Goal: Transaction & Acquisition: Purchase product/service

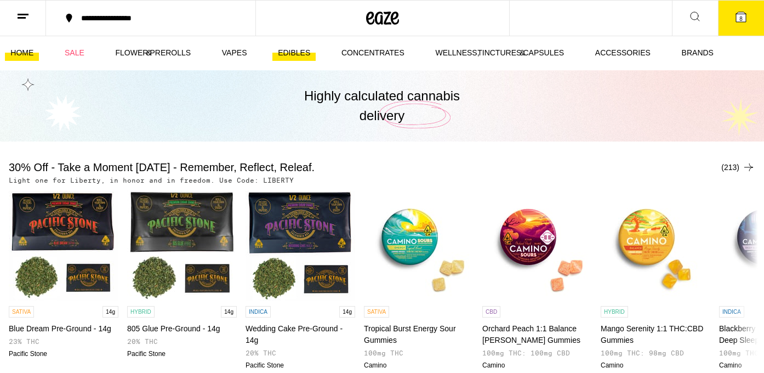
click at [296, 49] on link "EDIBLES" at bounding box center [293, 53] width 43 height 16
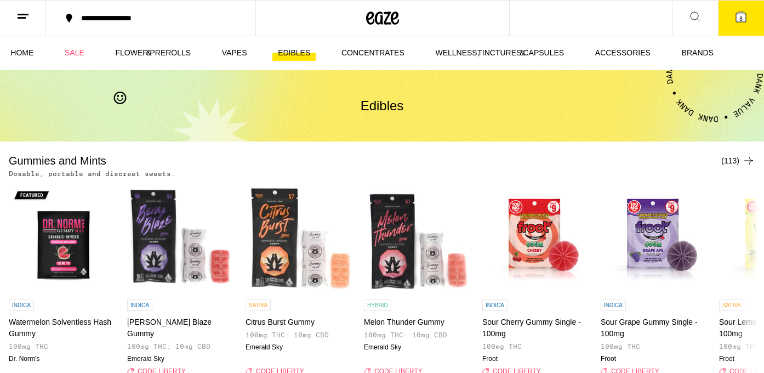
click at [733, 158] on div "(113)" at bounding box center [738, 160] width 34 height 13
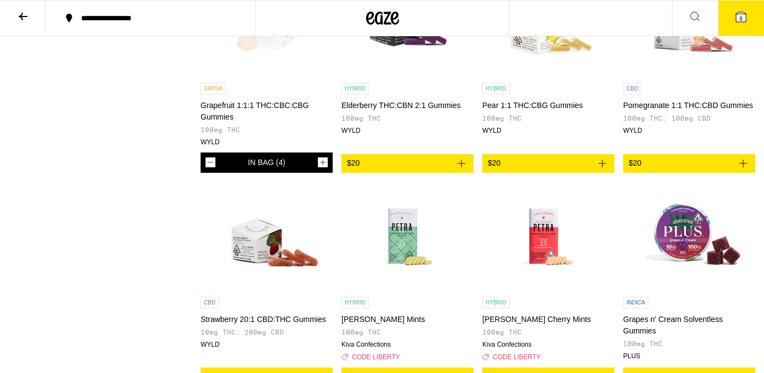
scroll to position [4492, 0]
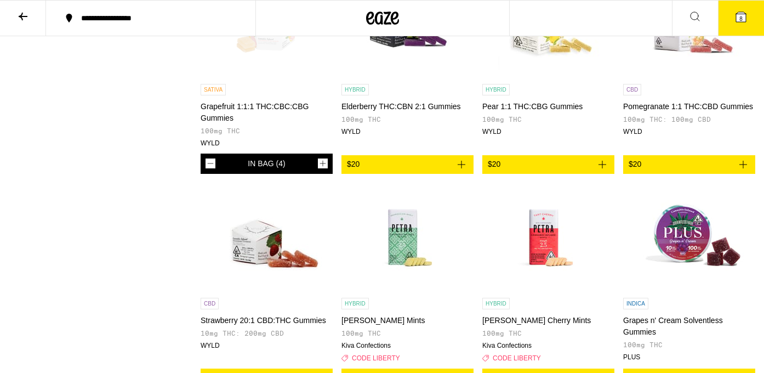
click at [733, 19] on button "8" at bounding box center [741, 18] width 46 height 35
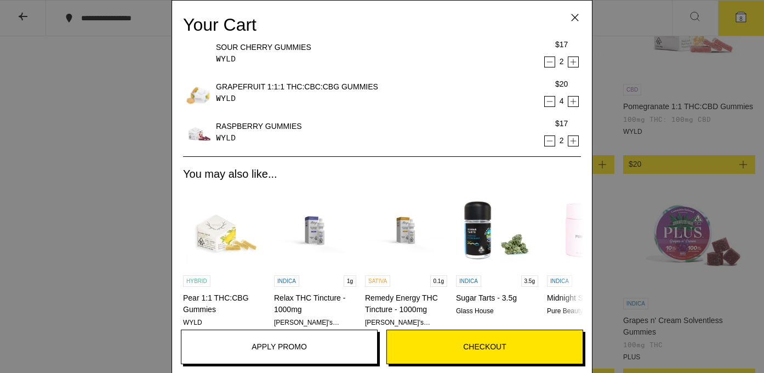
click at [551, 142] on icon "Decrement" at bounding box center [550, 140] width 10 height 13
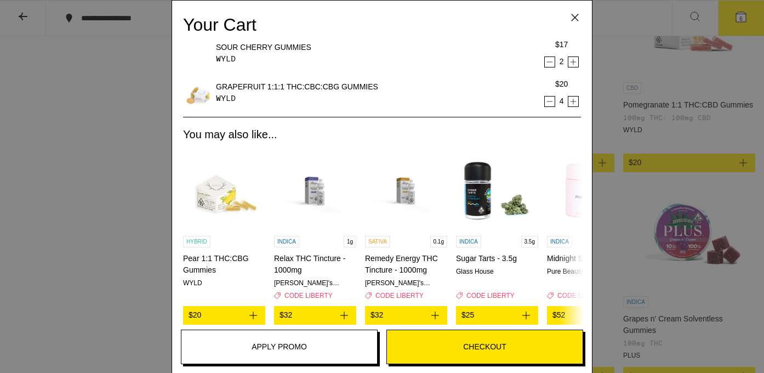
click at [551, 102] on icon "Decrement" at bounding box center [550, 101] width 10 height 13
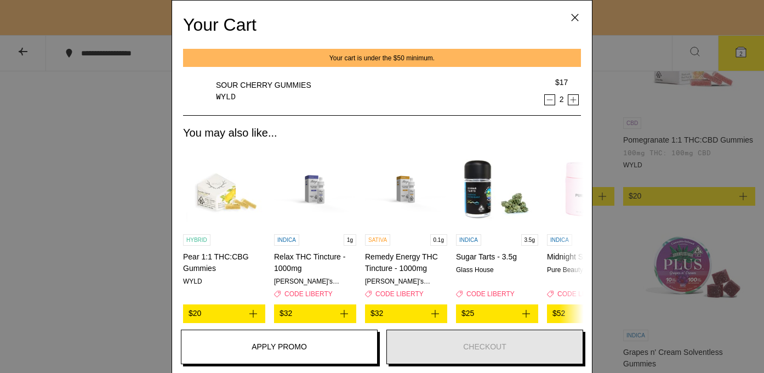
scroll to position [4528, 0]
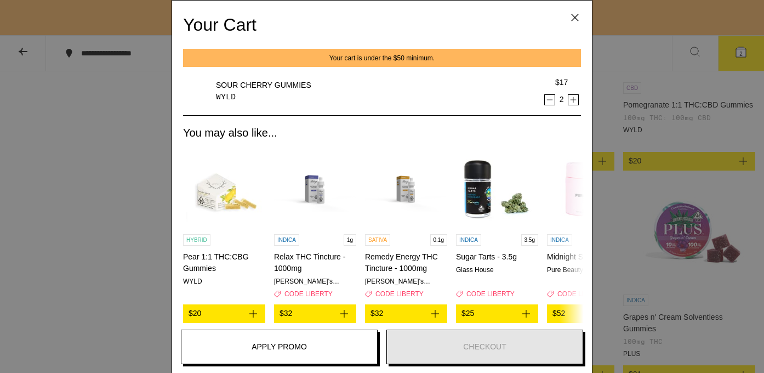
click at [551, 101] on icon "Decrement" at bounding box center [550, 99] width 10 height 13
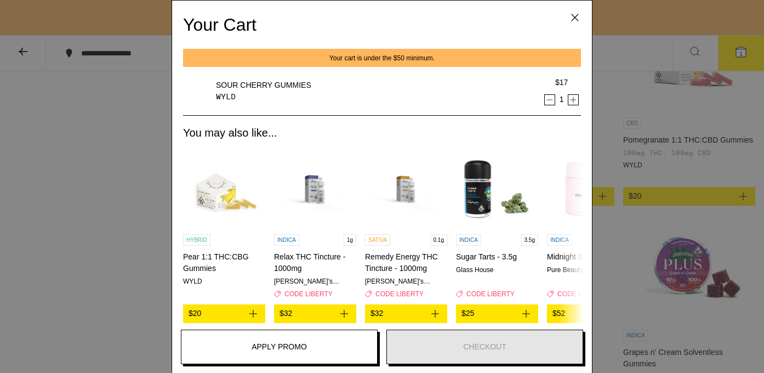
click at [551, 146] on img "Open page for Midnight Snack - 3.5g from Pure Beauty" at bounding box center [588, 187] width 82 height 82
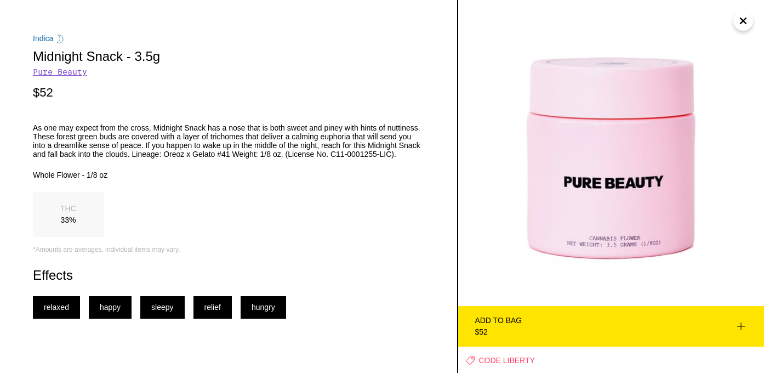
click at [747, 24] on icon "Close" at bounding box center [742, 21] width 13 height 16
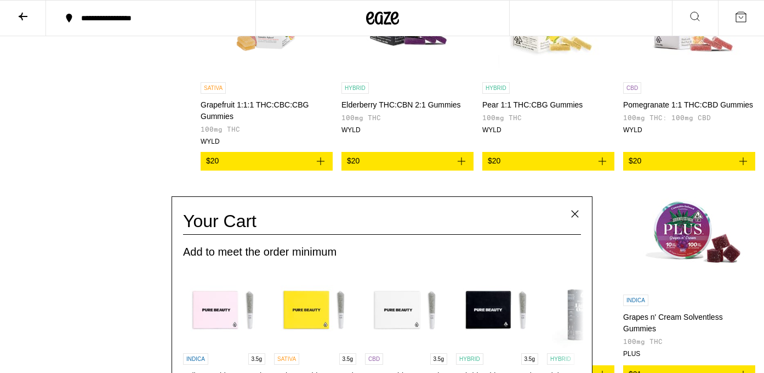
scroll to position [181, 0]
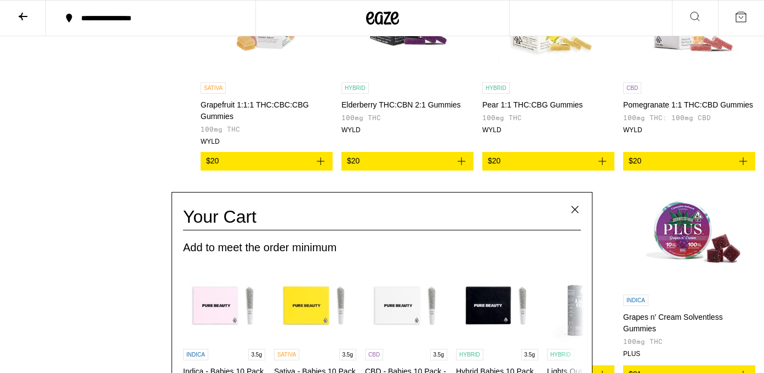
click at [573, 208] on icon at bounding box center [574, 209] width 16 height 16
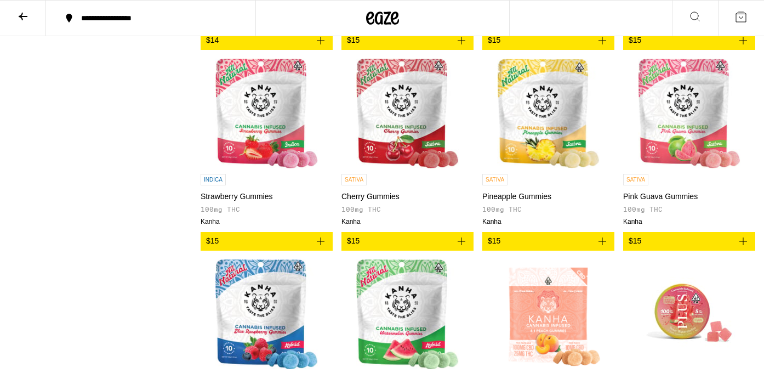
scroll to position [1854, 0]
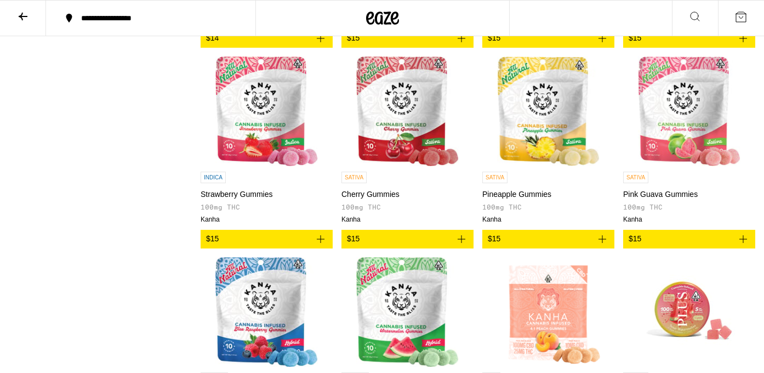
click at [602, 243] on icon "Add to bag" at bounding box center [602, 239] width 8 height 8
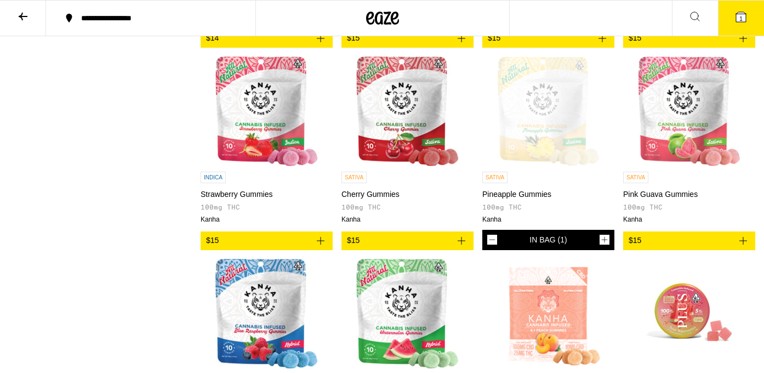
scroll to position [1889, 0]
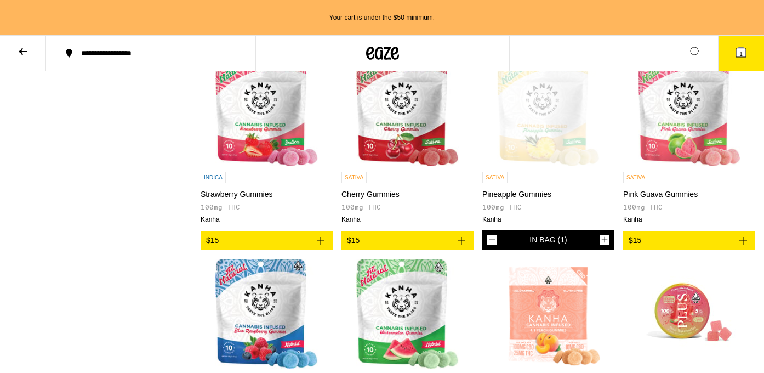
click at [604, 243] on icon "Increment" at bounding box center [605, 240] width 6 height 6
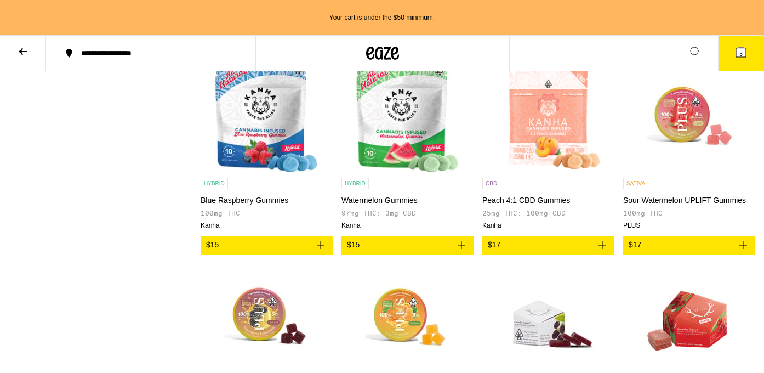
scroll to position [2089, 0]
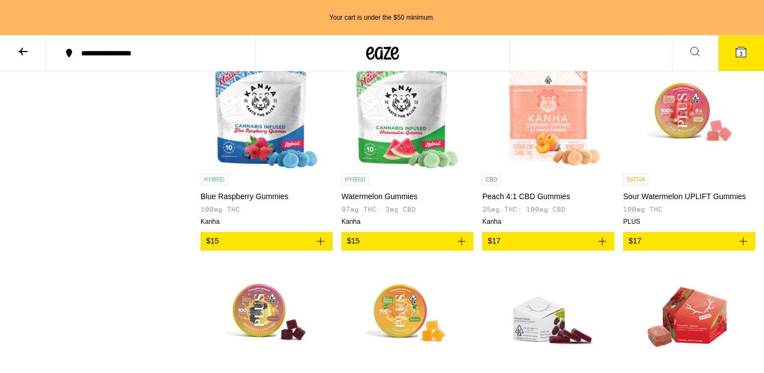
click at [323, 248] on icon "Add to bag" at bounding box center [320, 240] width 13 height 13
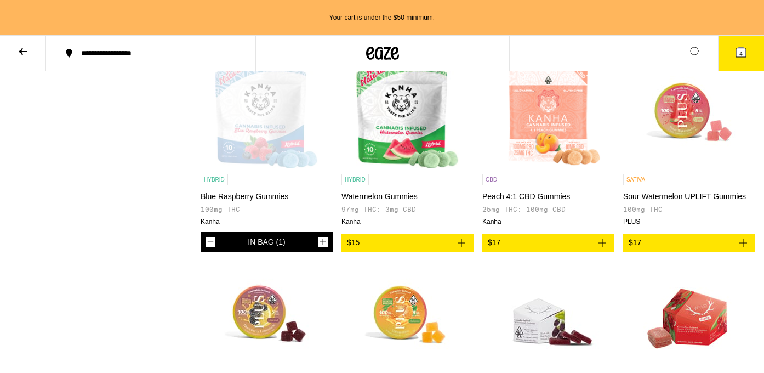
scroll to position [2054, 0]
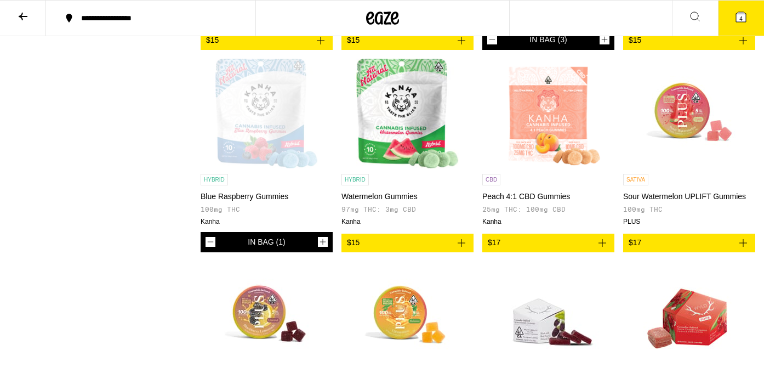
click at [323, 248] on icon "Increment" at bounding box center [323, 241] width 10 height 13
click at [460, 249] on icon "Add to bag" at bounding box center [461, 242] width 13 height 13
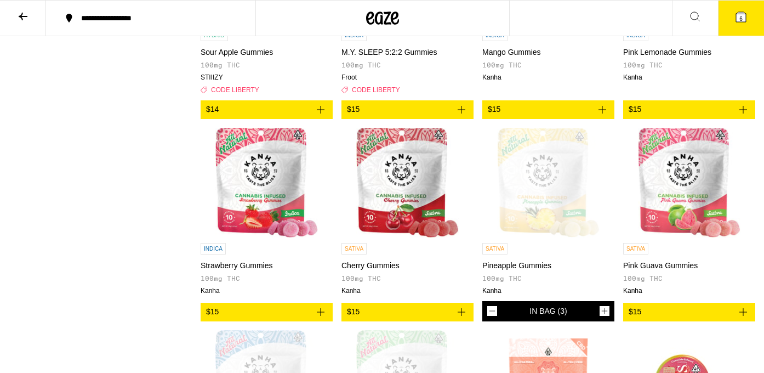
scroll to position [1783, 0]
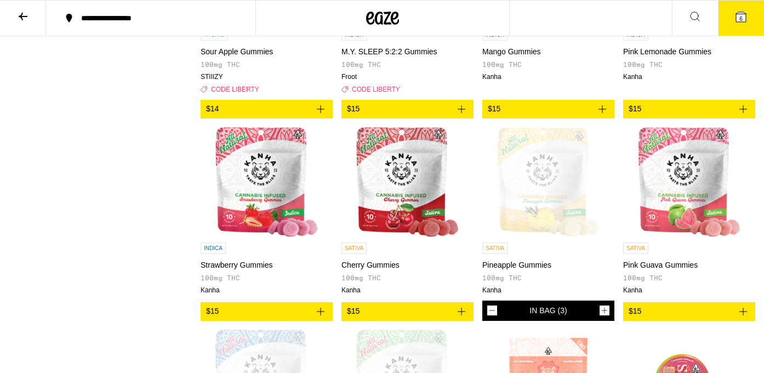
click at [322, 316] on icon "Add to bag" at bounding box center [320, 311] width 13 height 13
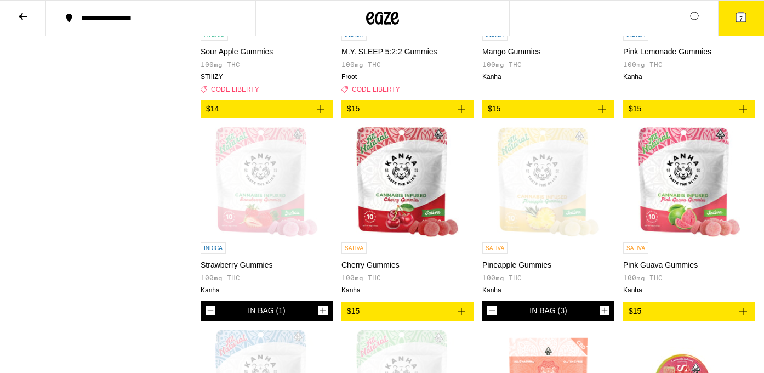
click at [322, 316] on icon "Increment" at bounding box center [323, 310] width 10 height 13
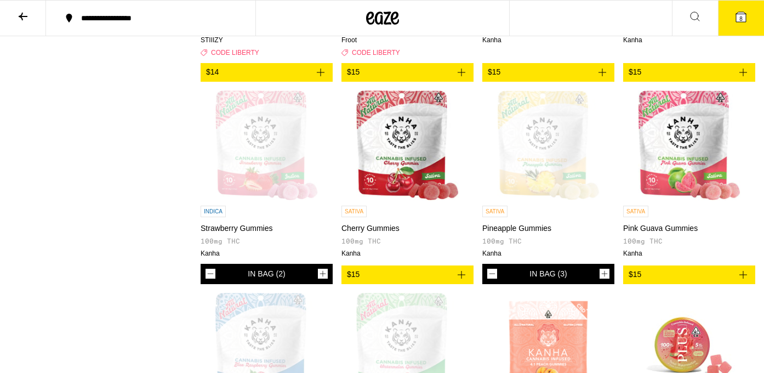
scroll to position [1819, 0]
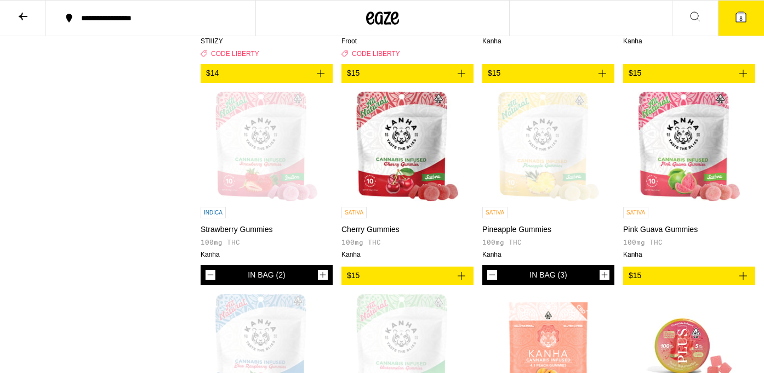
click at [744, 16] on icon at bounding box center [741, 17] width 10 height 10
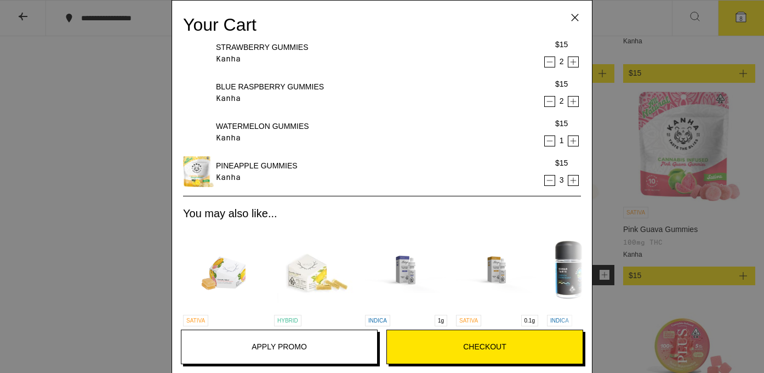
scroll to position [247, 0]
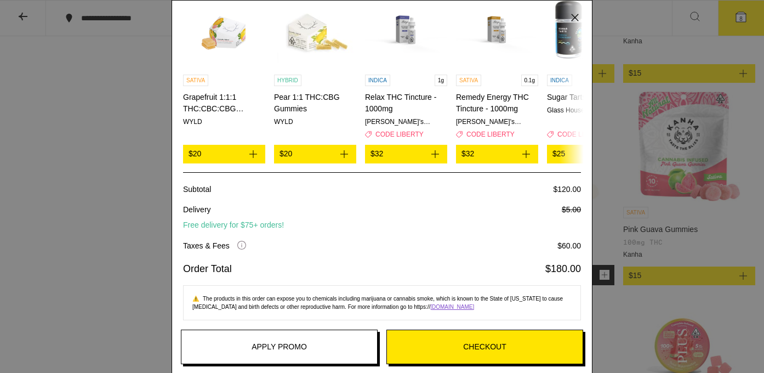
click at [438, 346] on span "Checkout" at bounding box center [485, 347] width 196 height 12
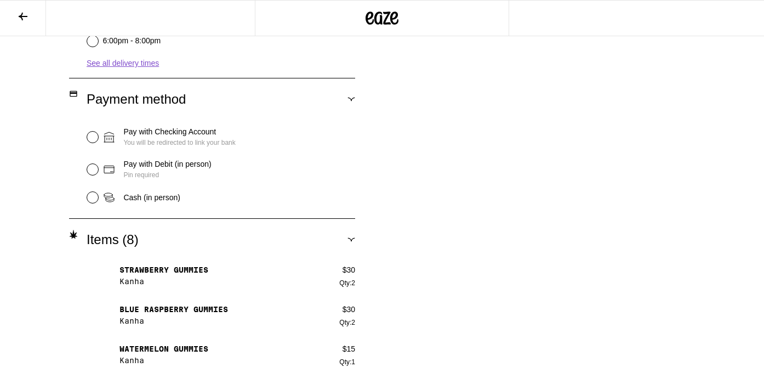
scroll to position [455, 0]
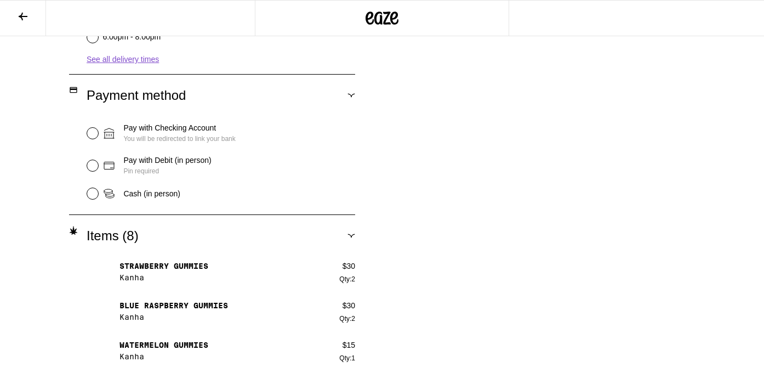
click at [134, 167] on span "Pin required" at bounding box center [167, 171] width 88 height 10
click at [98, 167] on input "Pay with Debit (in person) Pin required" at bounding box center [92, 165] width 11 height 11
radio input "true"
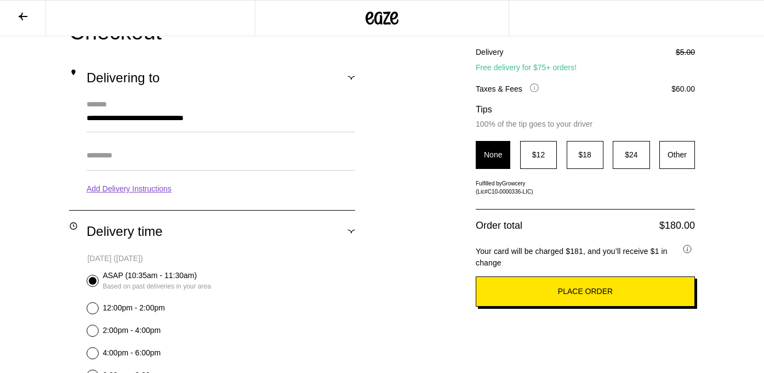
scroll to position [145, 0]
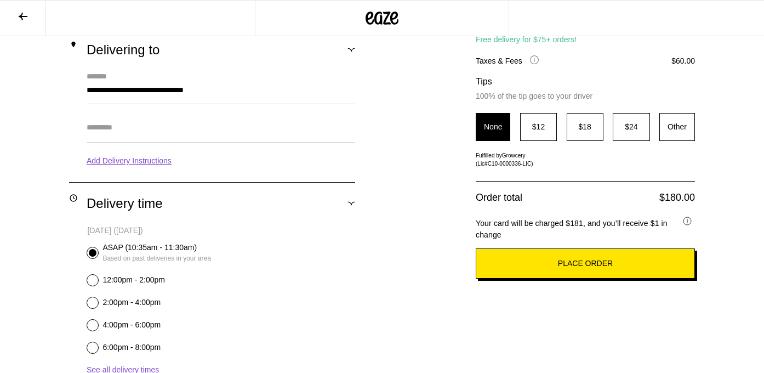
click at [536, 168] on div "Subtotal $120.00 Delivery $5.00 Free delivery for $75+ orders! Taxes & Fees Mor…" at bounding box center [585, 355] width 219 height 737
click at [673, 121] on div "Other" at bounding box center [677, 127] width 36 height 28
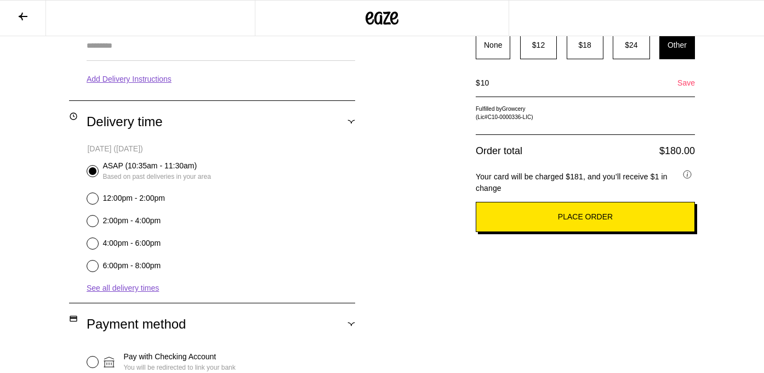
scroll to position [243, 0]
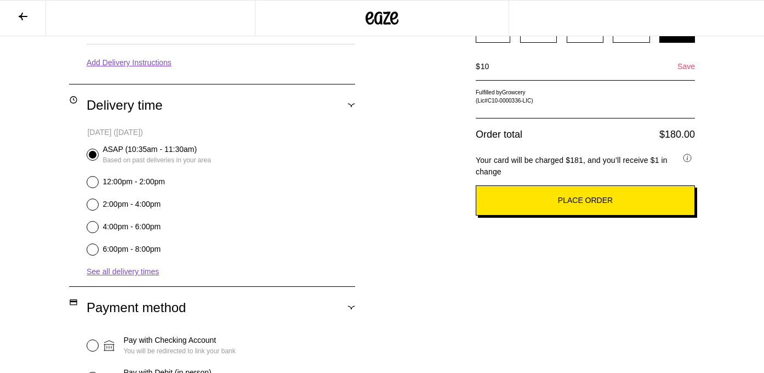
type input "10"
click at [583, 205] on span "Place Order" at bounding box center [585, 200] width 55 height 12
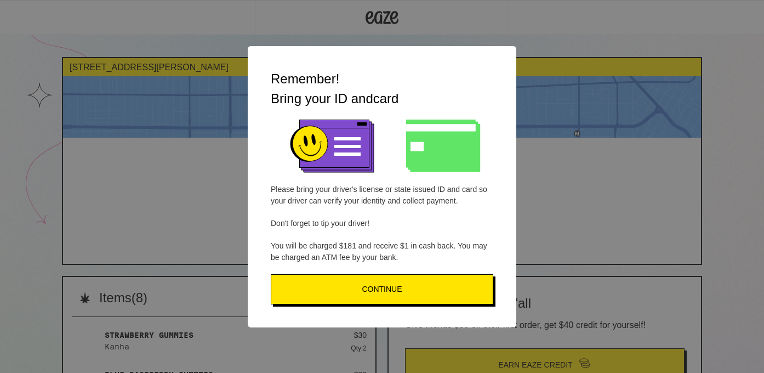
click at [393, 295] on span "Continue" at bounding box center [382, 289] width 40 height 12
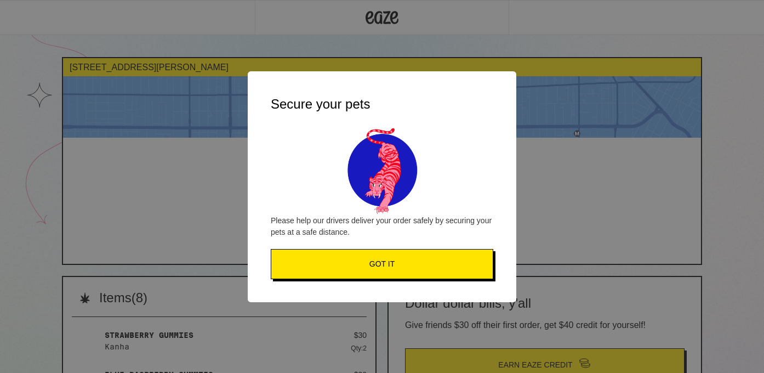
click at [386, 268] on span "Got it" at bounding box center [381, 264] width 25 height 12
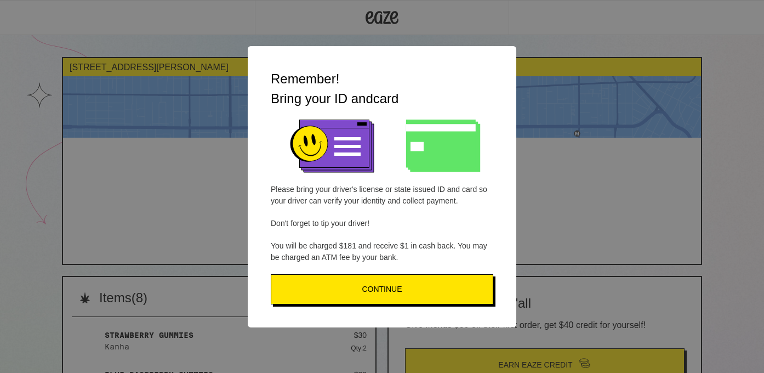
click at [428, 304] on button "Continue" at bounding box center [382, 289] width 222 height 30
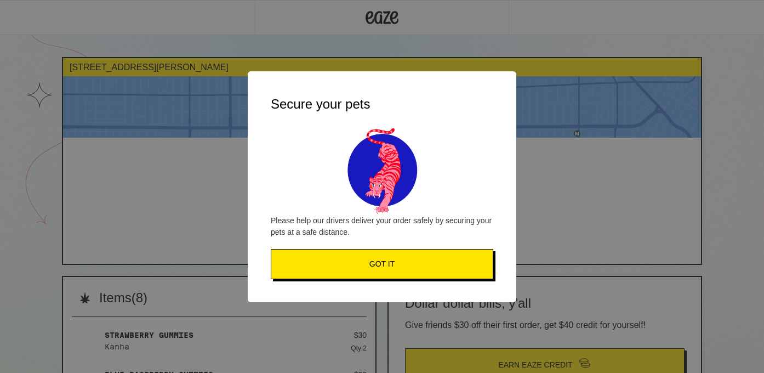
click at [420, 270] on button "Got it" at bounding box center [382, 264] width 222 height 30
